Goal: Navigation & Orientation: Find specific page/section

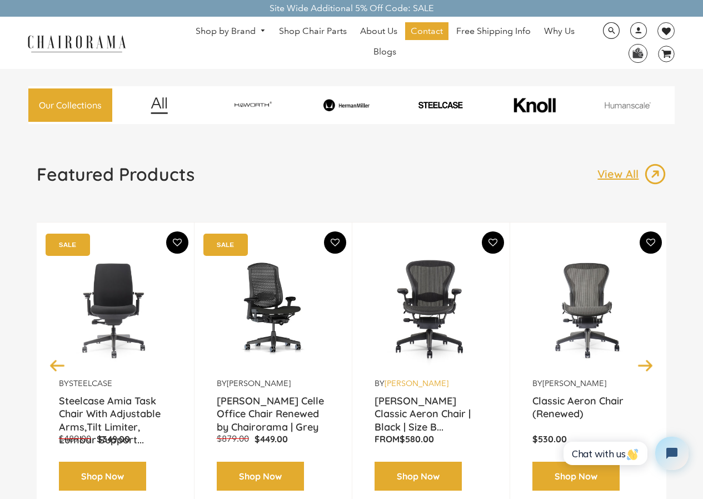
click at [401, 378] on link "[PERSON_NAME]" at bounding box center [417, 383] width 64 height 10
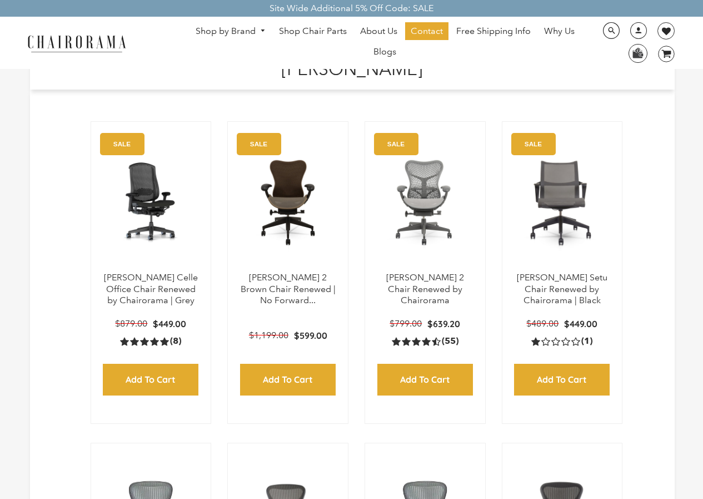
click at [247, 60] on ul "Shop by Brand [GEOGRAPHIC_DATA] [PERSON_NAME] Steelcase [PERSON_NAME] Human Sca…" at bounding box center [385, 42] width 411 height 41
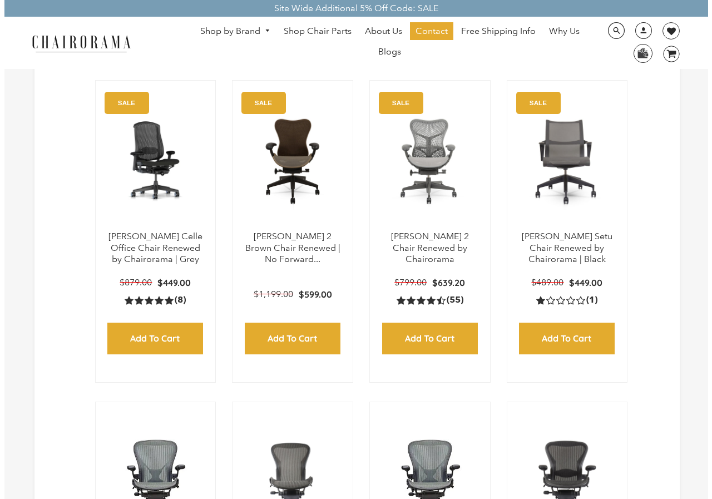
scroll to position [44, 0]
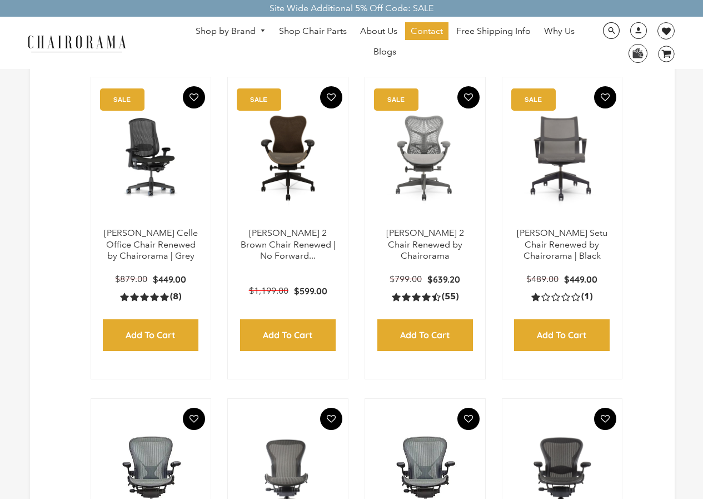
click at [417, 58] on ul "Shop by Brand [GEOGRAPHIC_DATA] [PERSON_NAME] Steelcase [PERSON_NAME] Human Sca…" at bounding box center [385, 42] width 411 height 41
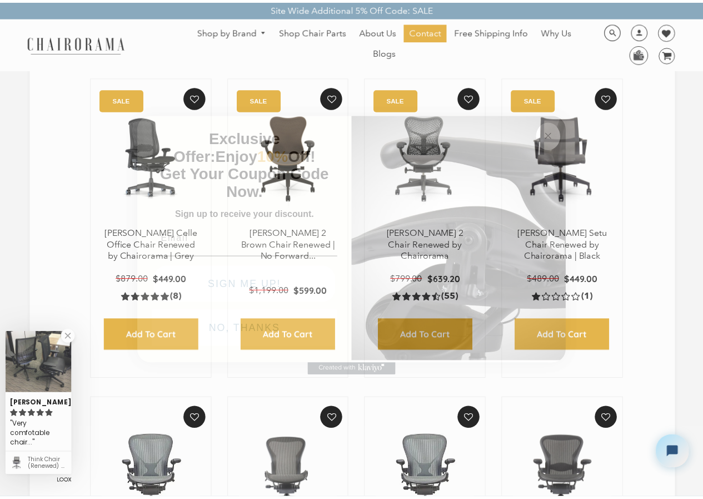
scroll to position [0, 0]
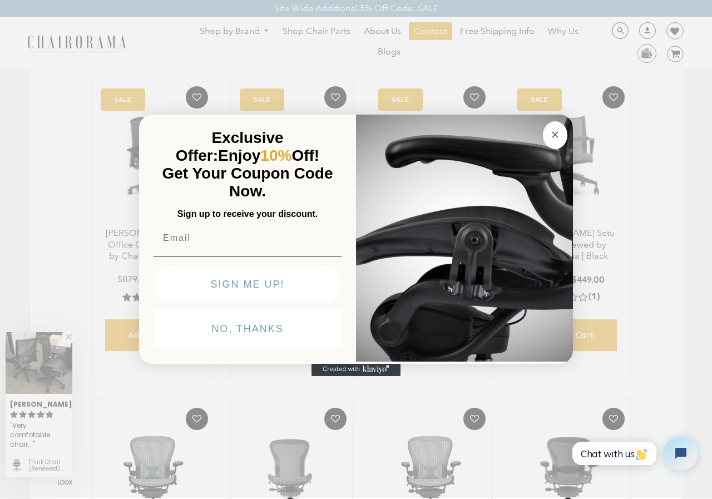
click input "Submit" at bounding box center [0, 0] width 0 height 0
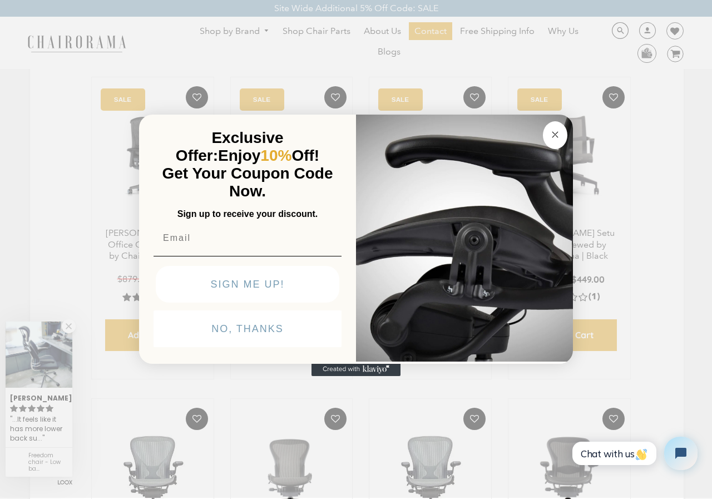
click at [548, 121] on button "Close dialog" at bounding box center [555, 135] width 24 height 28
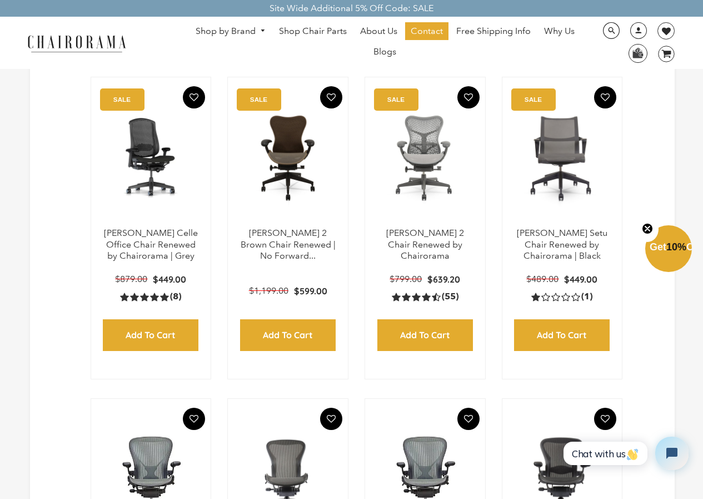
click at [49, 36] on img at bounding box center [76, 42] width 111 height 19
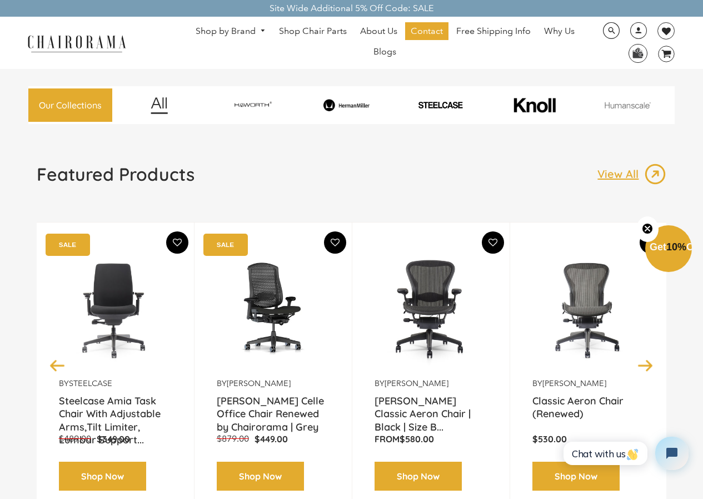
click at [376, 495] on div "by [PERSON_NAME] [PERSON_NAME] Classic Aeron Chair | Black | Size B... From $58…" at bounding box center [432, 365] width 158 height 286
